Goal: Task Accomplishment & Management: Use online tool/utility

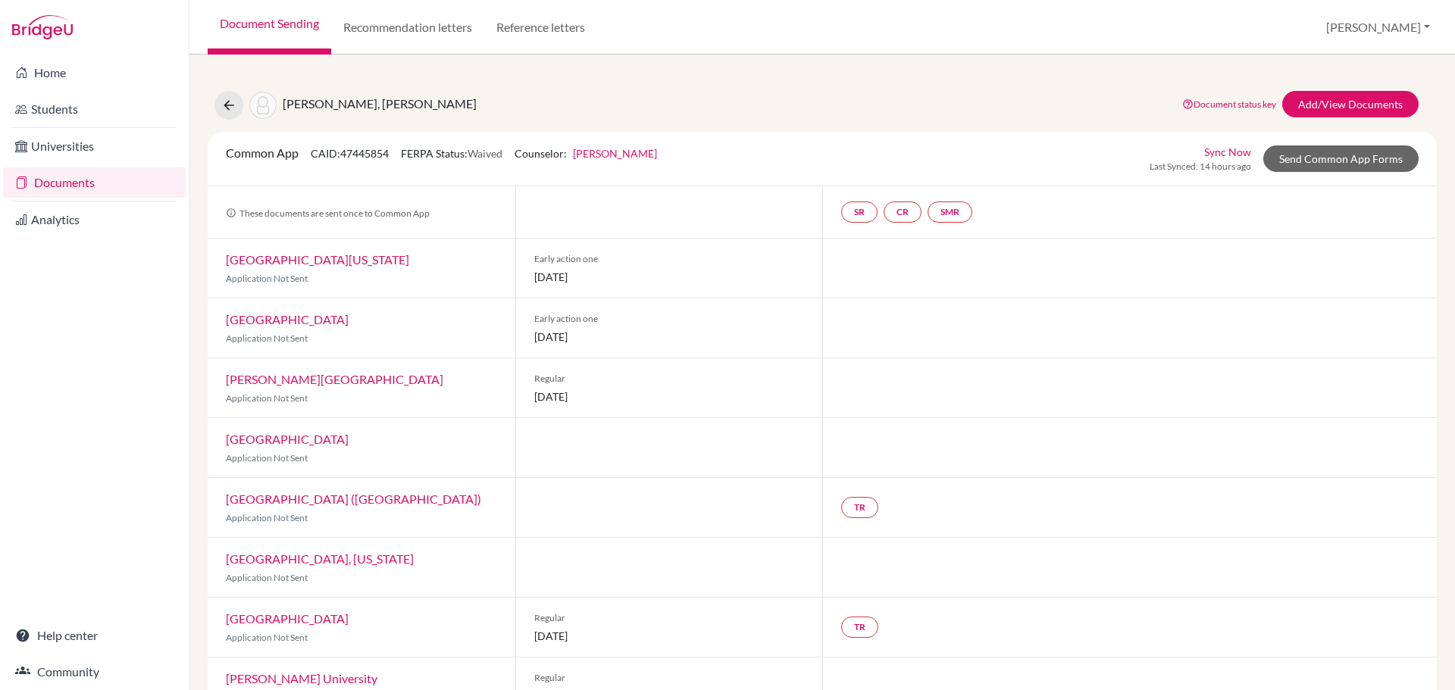
click at [68, 180] on link "Documents" at bounding box center [94, 182] width 183 height 30
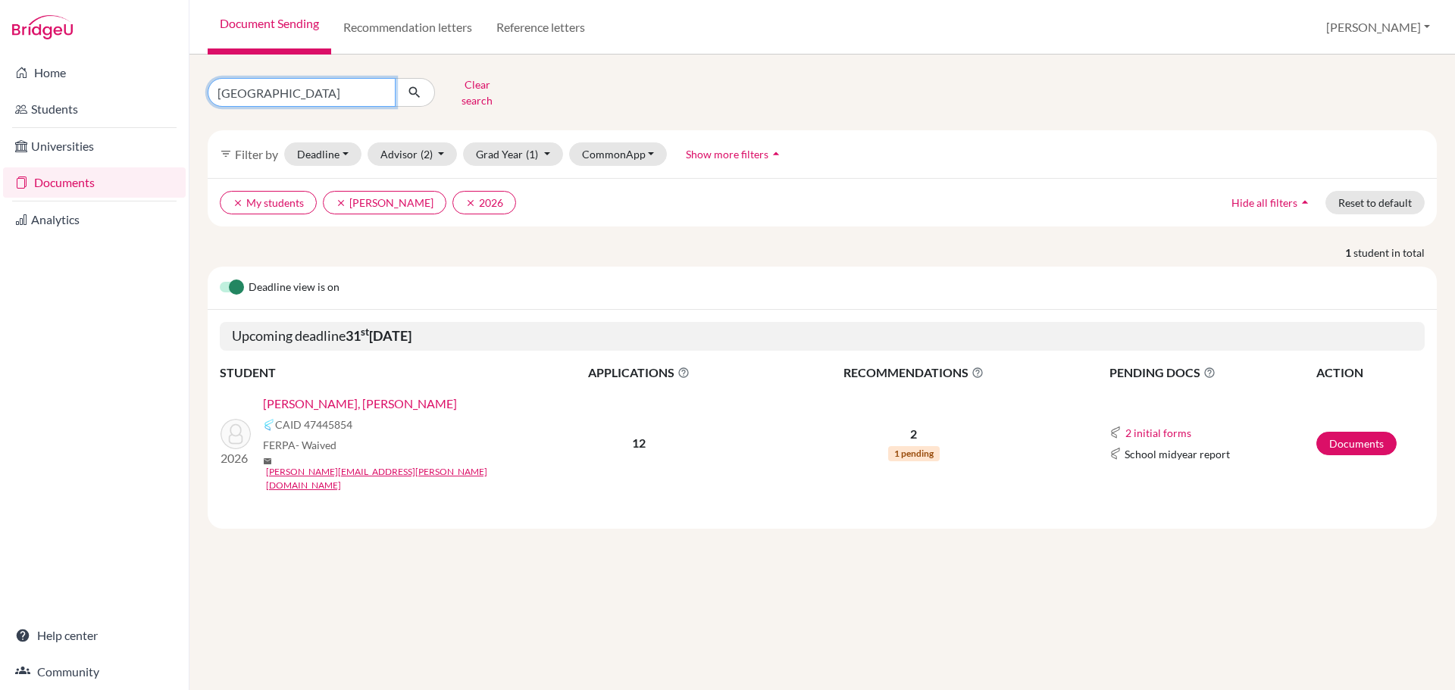
click at [321, 86] on input "[GEOGRAPHIC_DATA]" at bounding box center [302, 92] width 188 height 29
type input "[PERSON_NAME]"
click button "submit" at bounding box center [415, 92] width 40 height 29
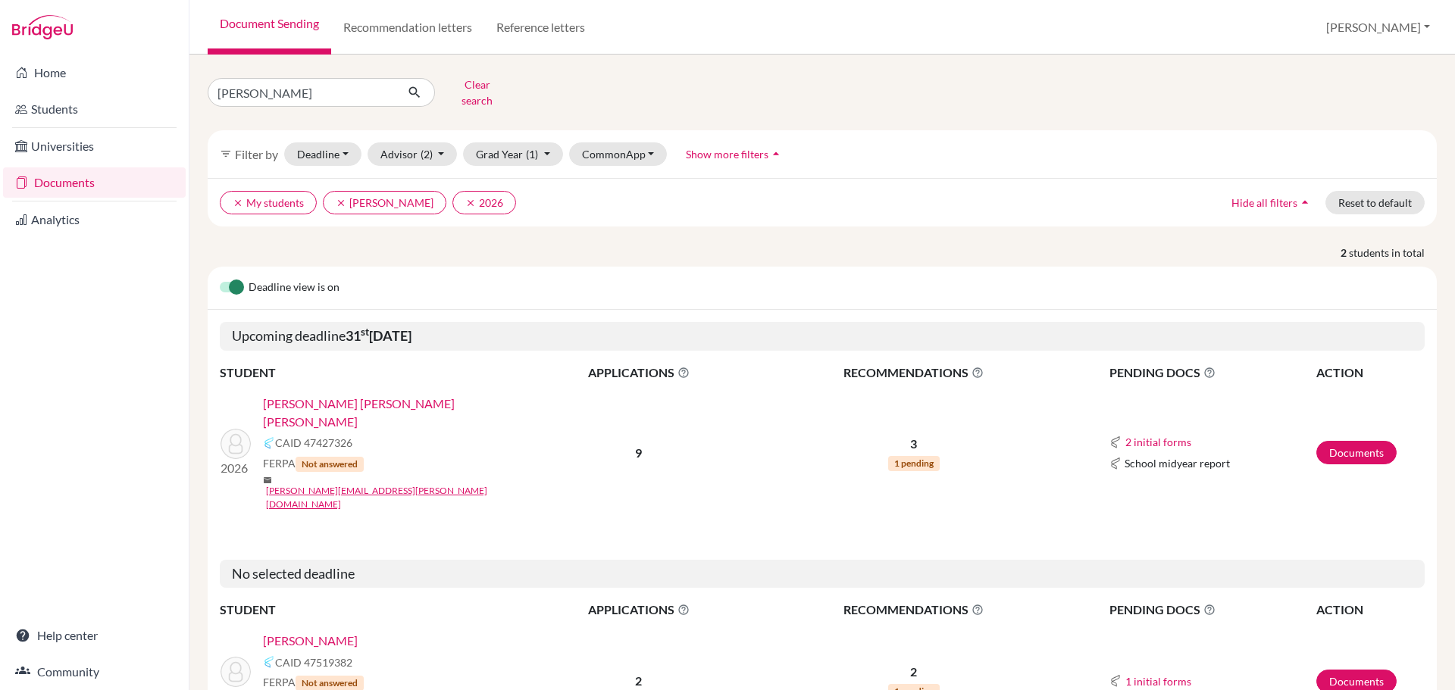
click at [409, 396] on link "[PERSON_NAME] [PERSON_NAME] [PERSON_NAME]" at bounding box center [398, 413] width 271 height 36
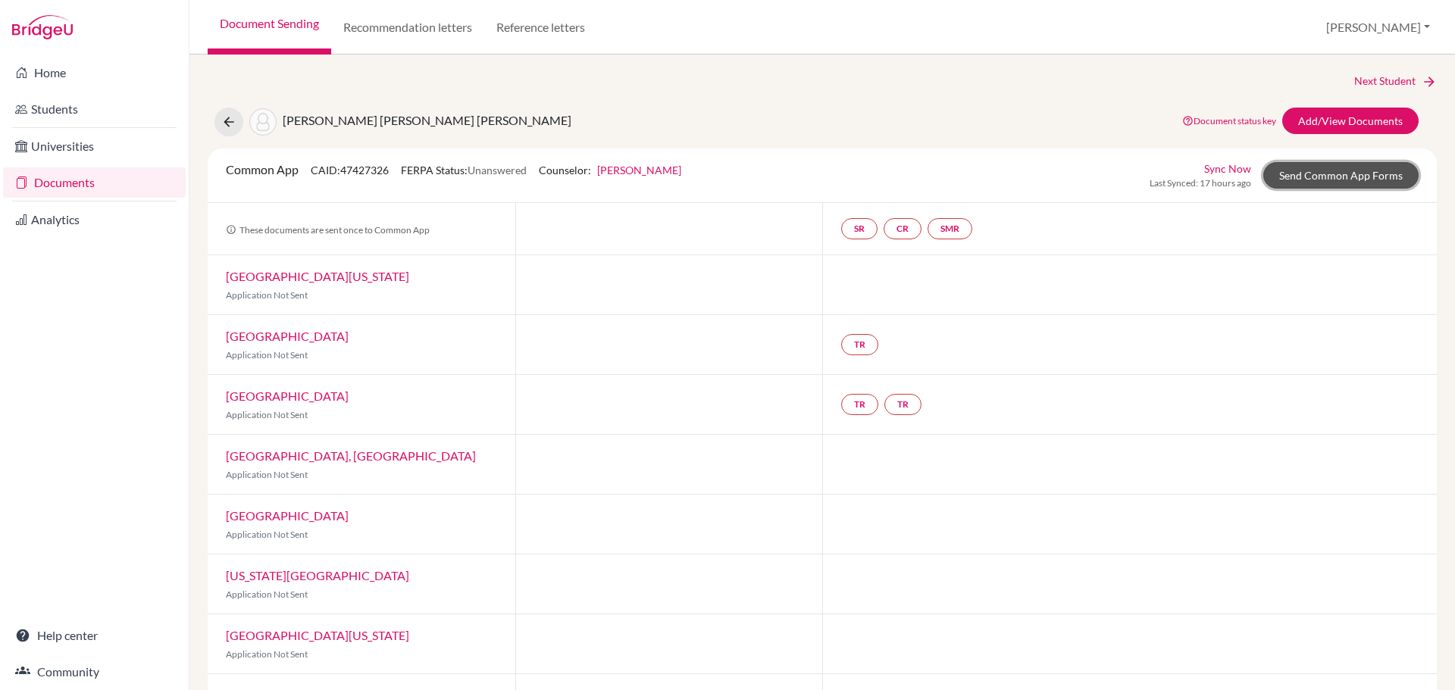
click at [1334, 174] on link "Send Common App Forms" at bounding box center [1340, 175] width 155 height 27
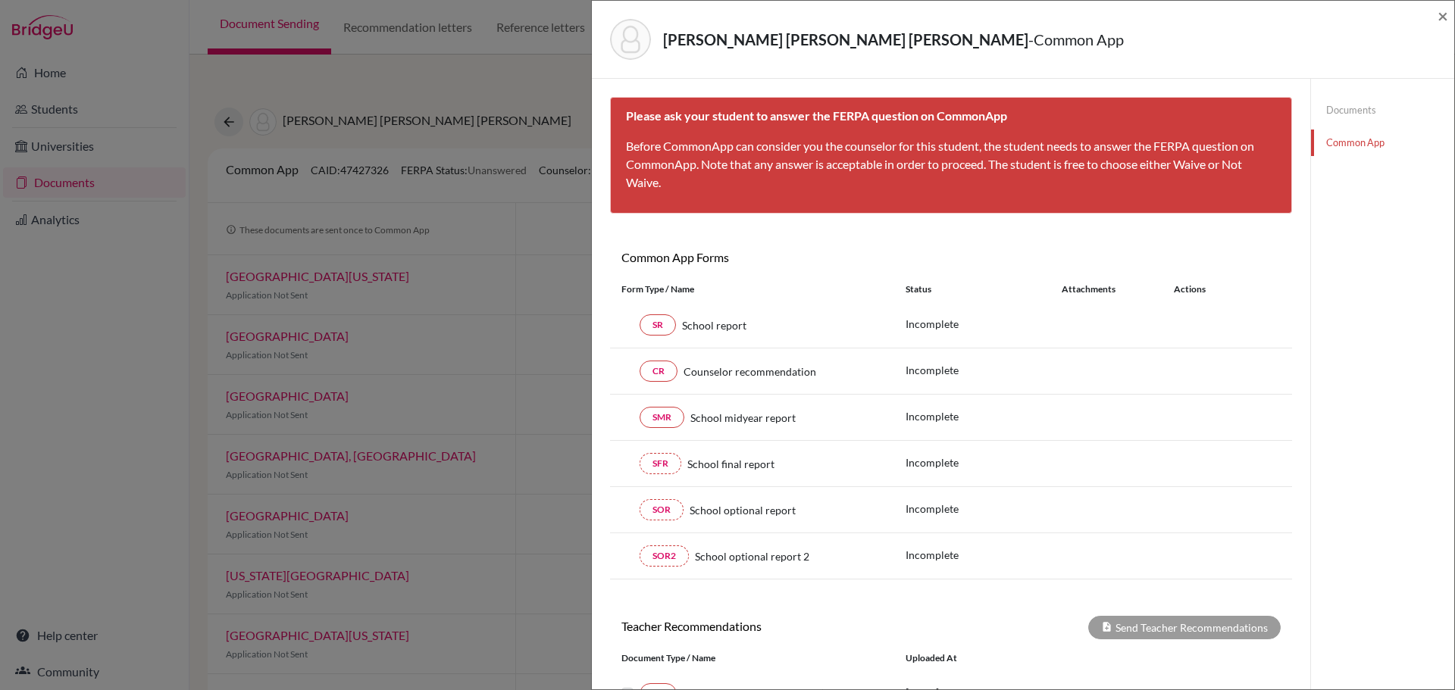
click at [1335, 108] on link "Documents" at bounding box center [1382, 110] width 143 height 27
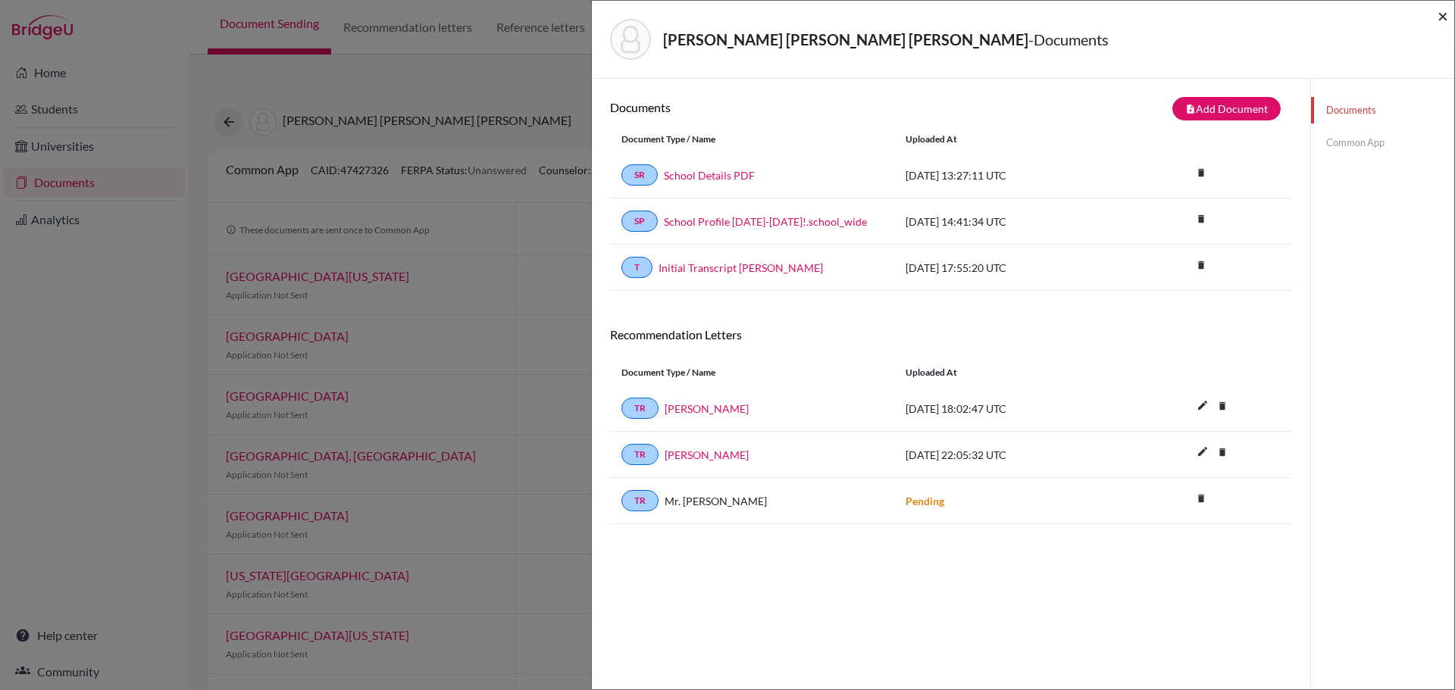
click at [1439, 16] on span "×" at bounding box center [1443, 16] width 11 height 22
